Goal: Find specific page/section: Find specific page/section

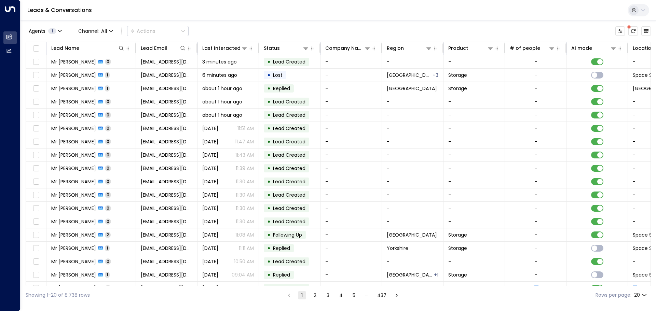
scroll to position [38, 0]
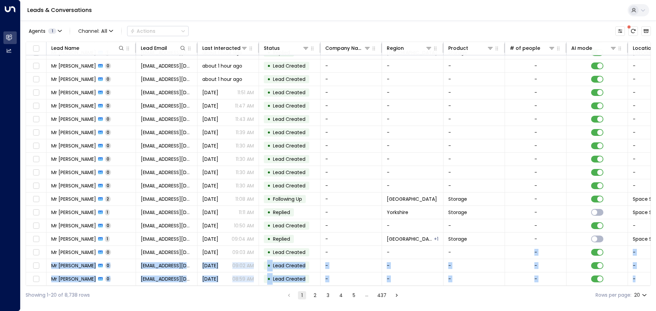
drag, startPoint x: 511, startPoint y: 286, endPoint x: 634, endPoint y: 285, distance: 123.6
click at [634, 285] on div "Lead Name Lead Email Last Interacted Status Company Name Region Product # of pe…" at bounding box center [338, 164] width 625 height 245
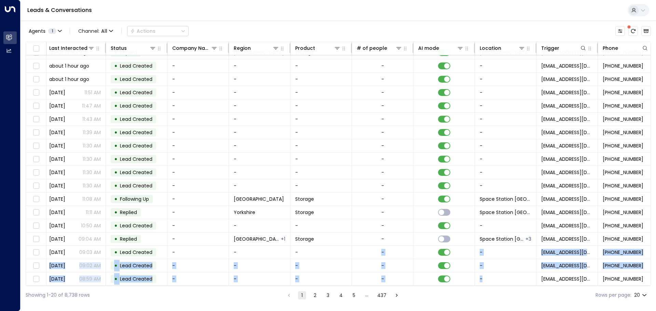
scroll to position [38, 165]
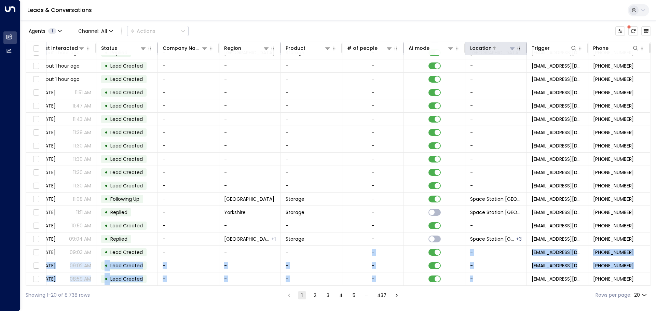
click at [510, 50] on icon at bounding box center [511, 47] width 5 height 5
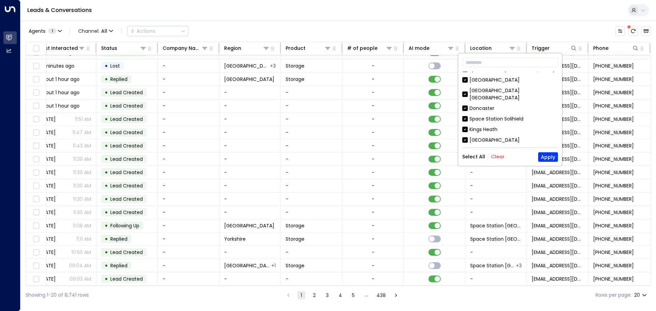
scroll to position [120, 0]
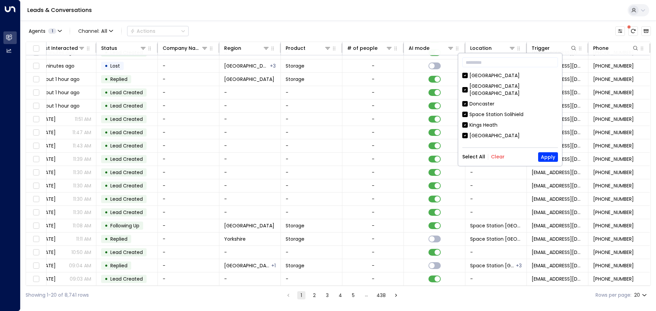
click at [519, 132] on div "[GEOGRAPHIC_DATA]" at bounding box center [494, 135] width 50 height 7
click at [516, 132] on div "[GEOGRAPHIC_DATA]" at bounding box center [494, 135] width 50 height 7
click at [546, 157] on button "Apply" at bounding box center [548, 157] width 20 height 10
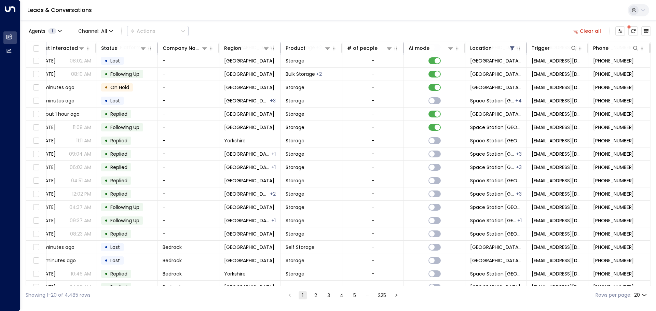
scroll to position [38, 165]
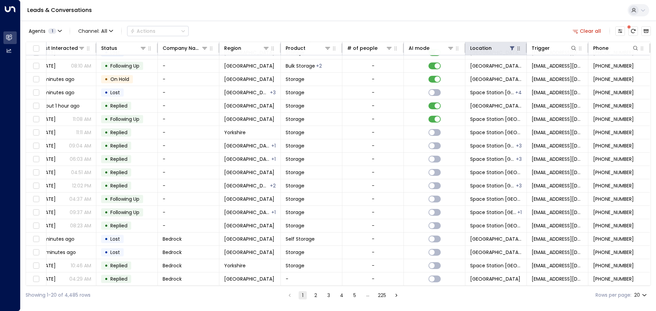
click at [516, 50] on icon "button" at bounding box center [518, 48] width 5 height 5
click at [512, 48] on icon at bounding box center [511, 47] width 5 height 5
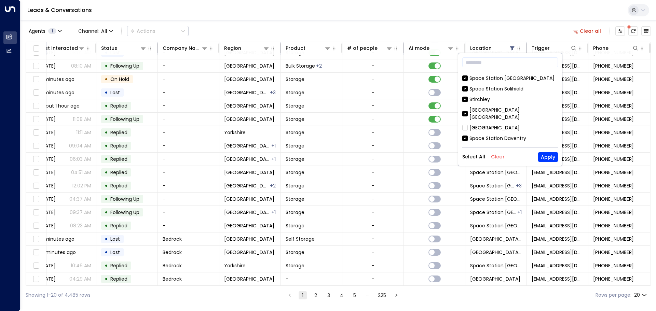
scroll to position [105, 0]
click at [490, 123] on div "[GEOGRAPHIC_DATA]" at bounding box center [494, 126] width 50 height 7
click at [476, 123] on div "[GEOGRAPHIC_DATA]" at bounding box center [494, 126] width 50 height 7
click at [472, 123] on div "[GEOGRAPHIC_DATA]" at bounding box center [494, 126] width 50 height 7
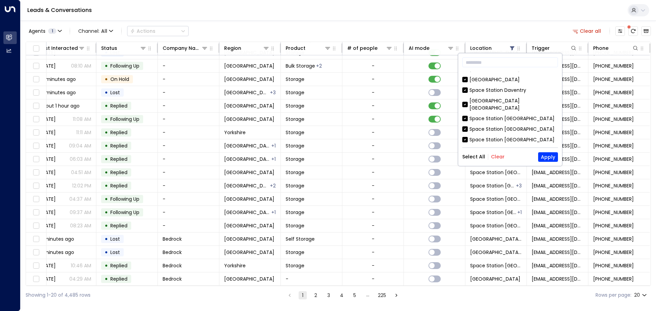
scroll to position [221, 0]
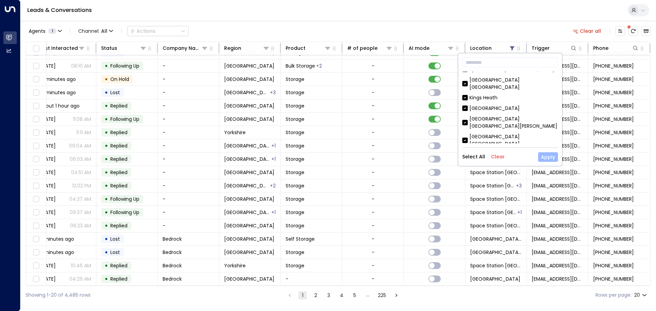
drag, startPoint x: 558, startPoint y: 109, endPoint x: 553, endPoint y: 152, distance: 43.0
click at [553, 152] on div "​ Space Station Cricklewood Space Station Garretts Green Wakefield Space Statio…" at bounding box center [510, 109] width 104 height 113
click at [496, 156] on button "Clear" at bounding box center [498, 156] width 14 height 5
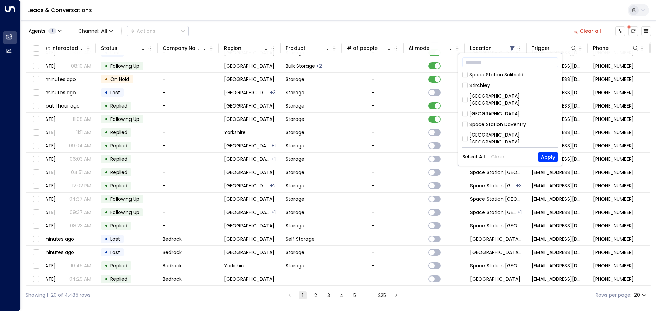
scroll to position [92, 0]
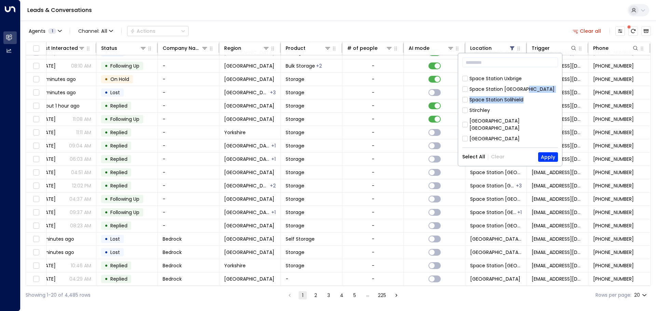
drag, startPoint x: 559, startPoint y: 101, endPoint x: 558, endPoint y: 86, distance: 15.7
click at [558, 86] on div "​ Space Station Cricklewood Space Station Garretts Green Wakefield Space Statio…" at bounding box center [510, 109] width 104 height 113
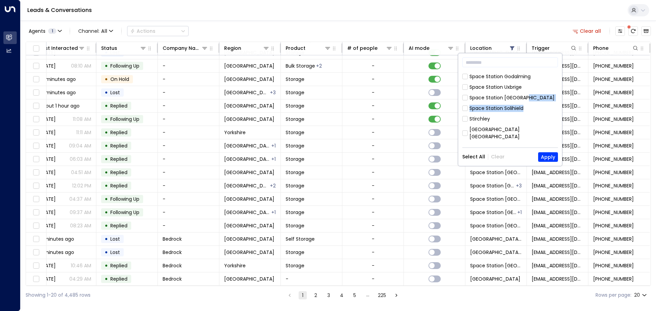
scroll to position [85, 0]
click at [545, 157] on button "Apply" at bounding box center [548, 157] width 20 height 10
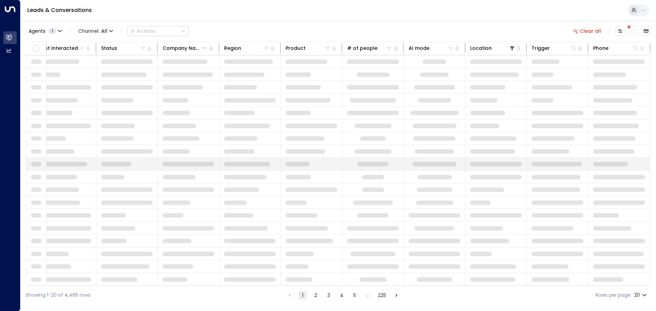
scroll to position [0, 163]
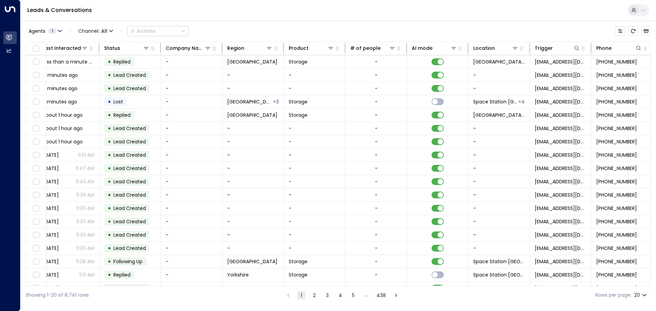
scroll to position [0, 165]
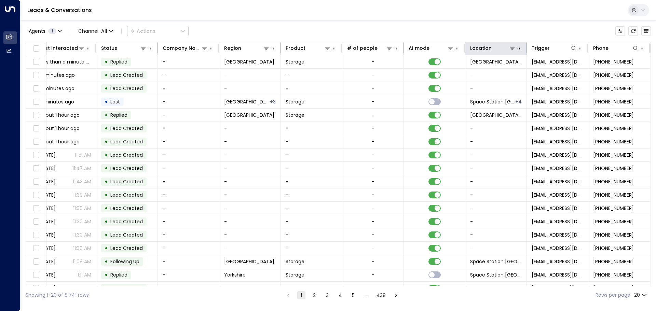
click at [518, 51] on icon "button" at bounding box center [518, 48] width 5 height 5
click at [510, 51] on button at bounding box center [512, 48] width 7 height 7
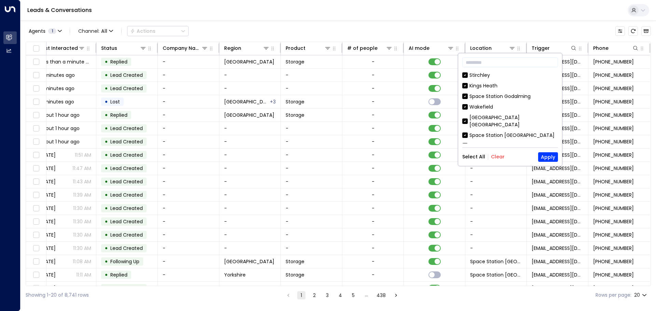
click at [499, 158] on button "Clear" at bounding box center [498, 156] width 14 height 5
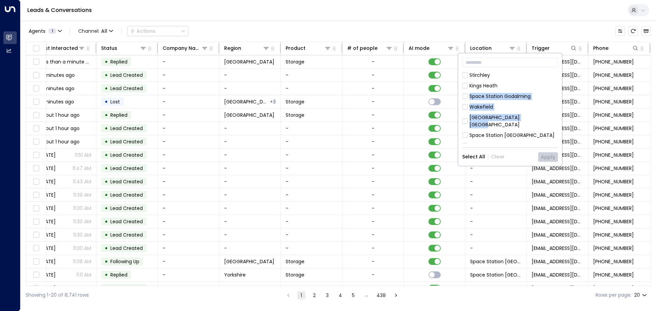
drag, startPoint x: 555, startPoint y: 85, endPoint x: 555, endPoint y: 120, distance: 34.8
click at [555, 122] on div "[GEOGRAPHIC_DATA] [GEOGRAPHIC_DATA] [GEOGRAPHIC_DATA] [GEOGRAPHIC_DATA] [GEOGRA…" at bounding box center [510, 108] width 96 height 72
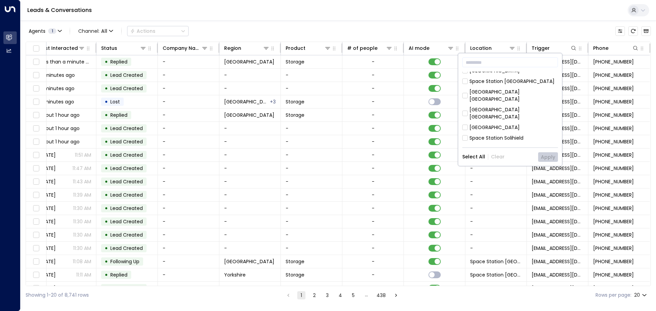
scroll to position [120, 0]
click at [515, 139] on div "[GEOGRAPHIC_DATA]" at bounding box center [494, 142] width 50 height 7
click at [550, 158] on button "Apply" at bounding box center [548, 157] width 20 height 10
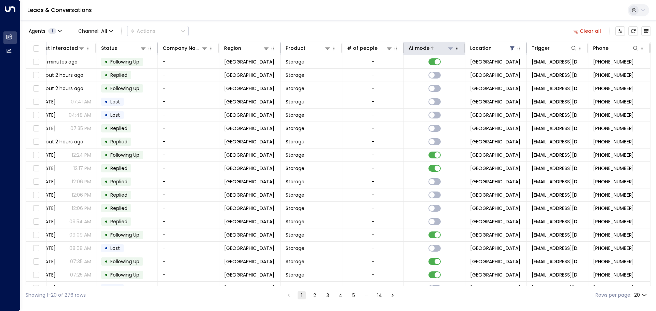
click at [449, 48] on icon at bounding box center [450, 48] width 5 height 2
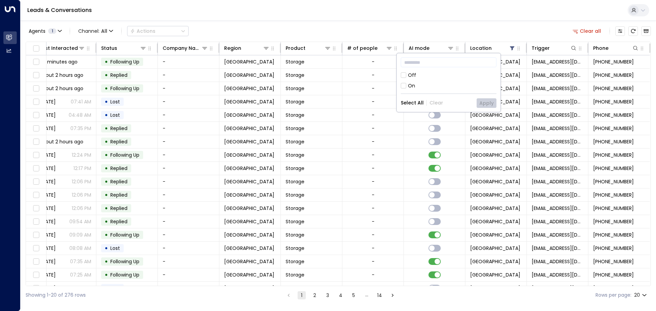
click at [406, 85] on div "On" at bounding box center [449, 85] width 96 height 7
click at [486, 101] on button "Apply" at bounding box center [486, 103] width 20 height 10
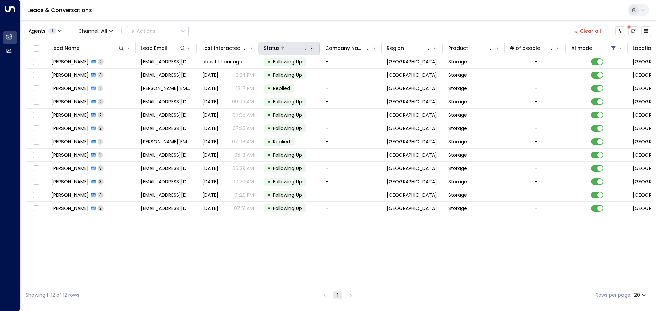
click at [308, 50] on icon at bounding box center [305, 47] width 5 height 5
click at [312, 50] on icon "button" at bounding box center [311, 48] width 5 height 5
click at [185, 51] on button at bounding box center [182, 48] width 7 height 7
click at [144, 72] on input "text" at bounding box center [183, 73] width 94 height 13
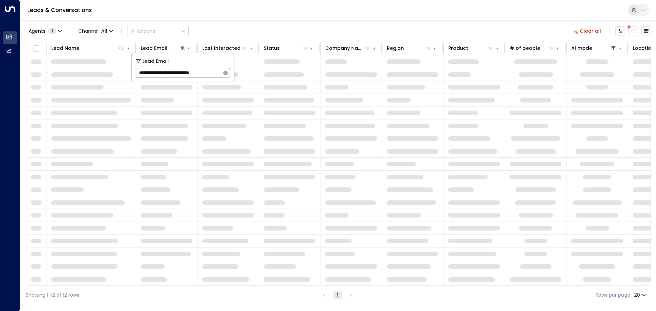
type input "**********"
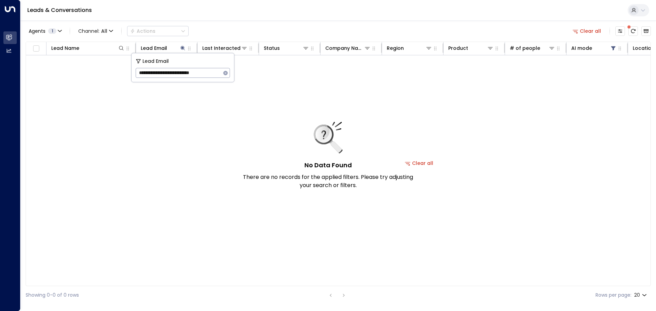
drag, startPoint x: 139, startPoint y: 72, endPoint x: 217, endPoint y: 68, distance: 77.3
click at [217, 68] on input "**********" at bounding box center [178, 73] width 85 height 13
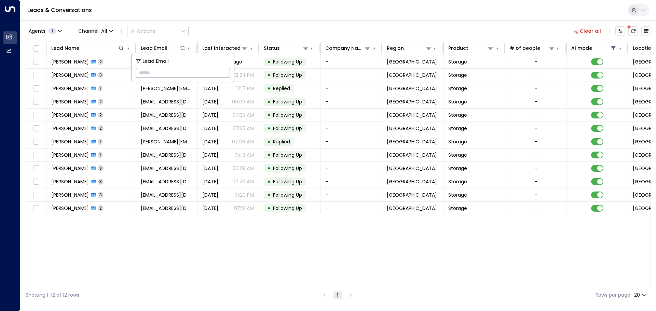
click at [156, 74] on input "text" at bounding box center [183, 73] width 94 height 13
paste input "**********"
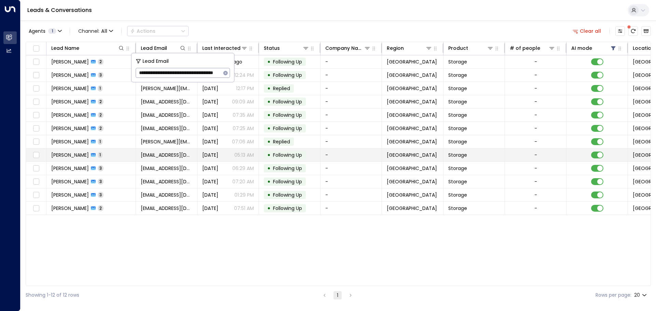
scroll to position [0, 27]
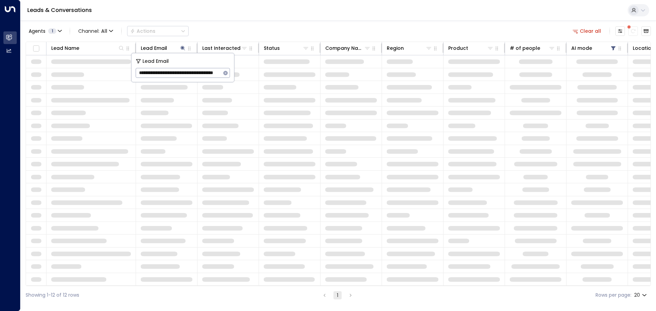
type input "**********"
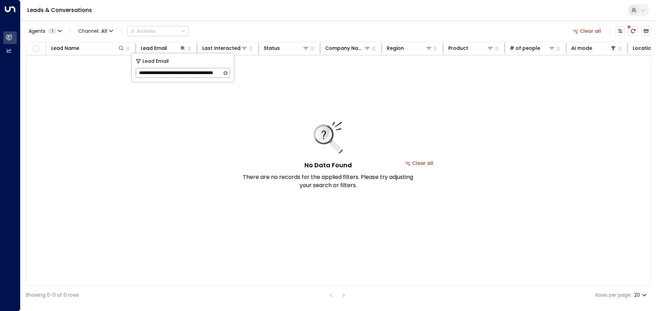
scroll to position [0, 27]
drag, startPoint x: 139, startPoint y: 72, endPoint x: 261, endPoint y: 73, distance: 121.6
click at [261, 73] on body "**********" at bounding box center [328, 152] width 656 height 304
paste input "**********"
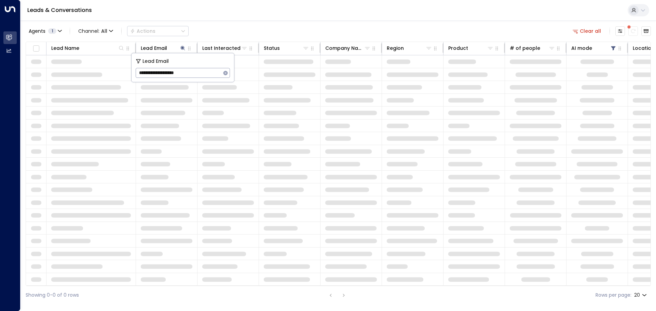
type input "**********"
